Goal: Find specific fact: Find specific fact

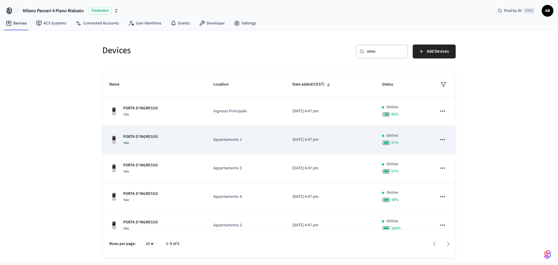
click at [156, 135] on p "PORTA D'INGRESSO" at bounding box center [140, 137] width 35 height 6
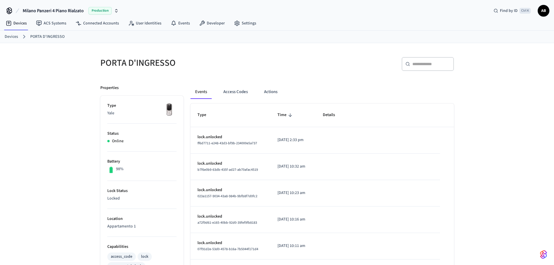
click at [17, 36] on link "Devices" at bounding box center [11, 37] width 13 height 6
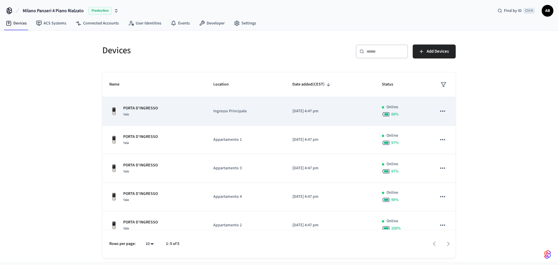
click at [235, 113] on p "Ingresso Principale" at bounding box center [245, 111] width 65 height 6
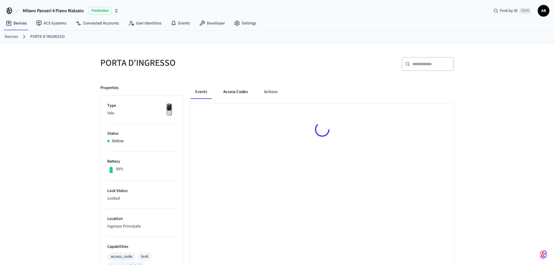
click at [225, 93] on button "Access Codes" at bounding box center [236, 92] width 34 height 14
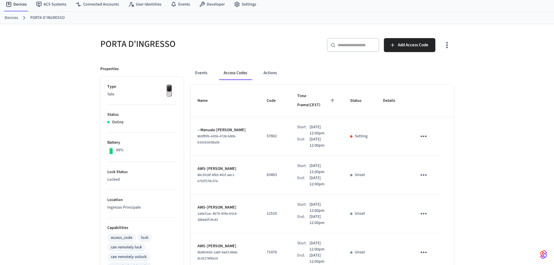
scroll to position [29, 0]
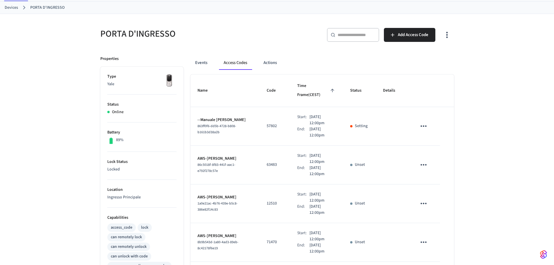
click at [268, 123] on p "57802" at bounding box center [275, 126] width 17 height 6
copy p "57802"
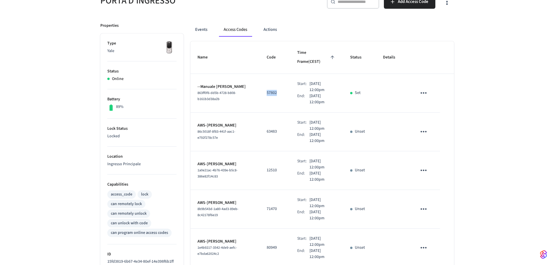
scroll to position [0, 0]
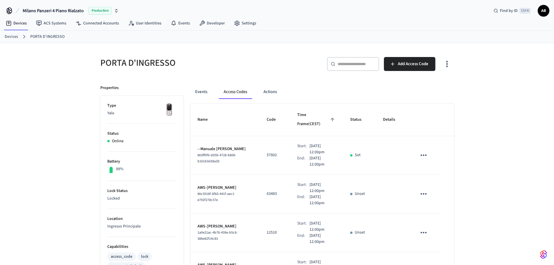
click at [3, 38] on div "Devices PORTA D'INGRESSO" at bounding box center [277, 37] width 554 height 13
click at [5, 38] on link "Devices" at bounding box center [11, 37] width 13 height 6
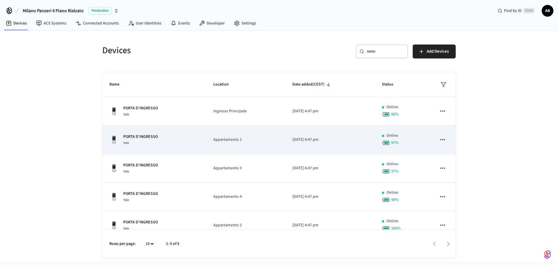
click at [241, 140] on p "Appartamento 1" at bounding box center [245, 140] width 65 height 6
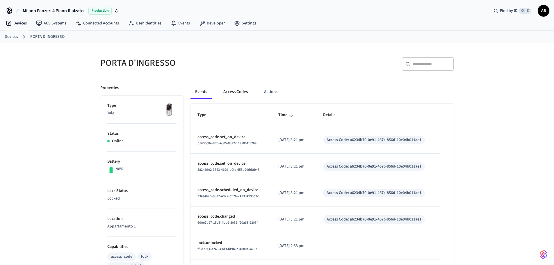
click at [242, 93] on button "Access Codes" at bounding box center [236, 92] width 34 height 14
